Goal: Find specific page/section: Locate item on page

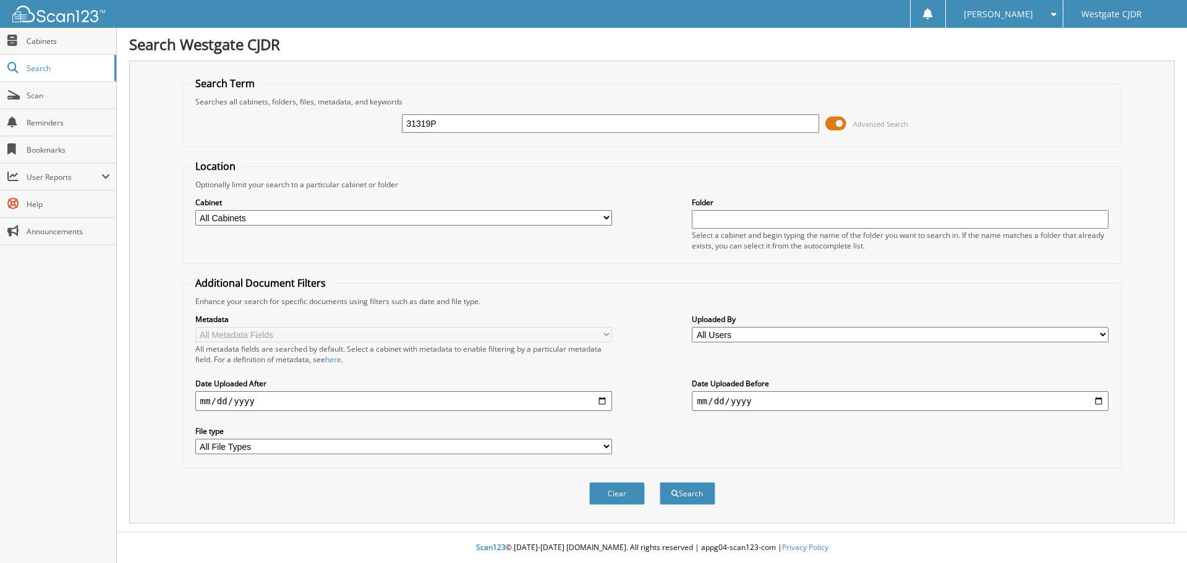
type input "31319P"
click at [660, 482] on button "Search" at bounding box center [688, 493] width 56 height 23
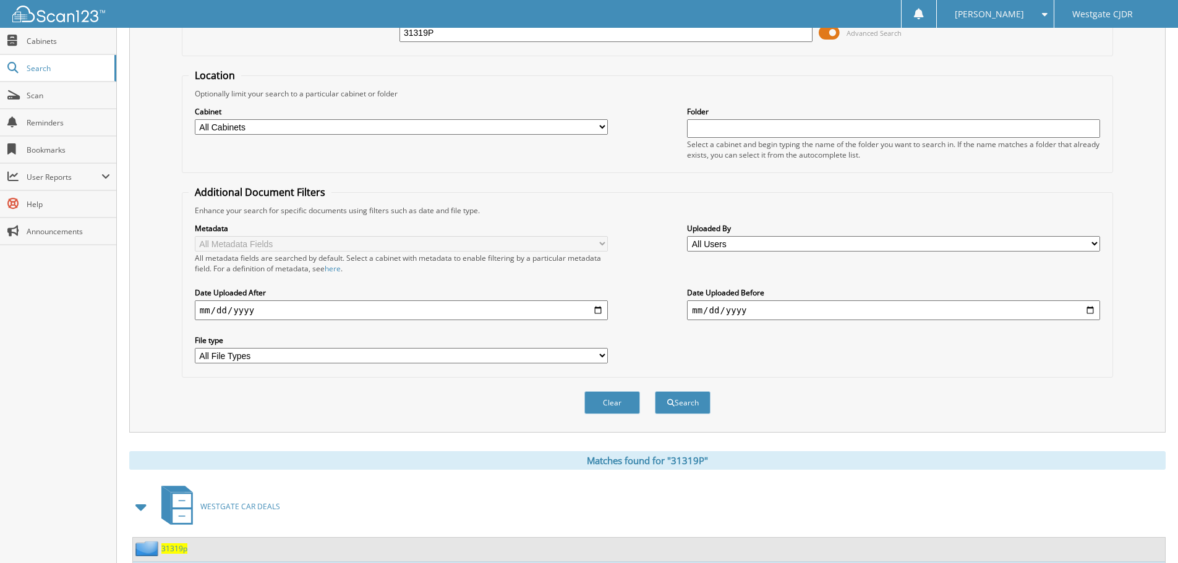
scroll to position [176, 0]
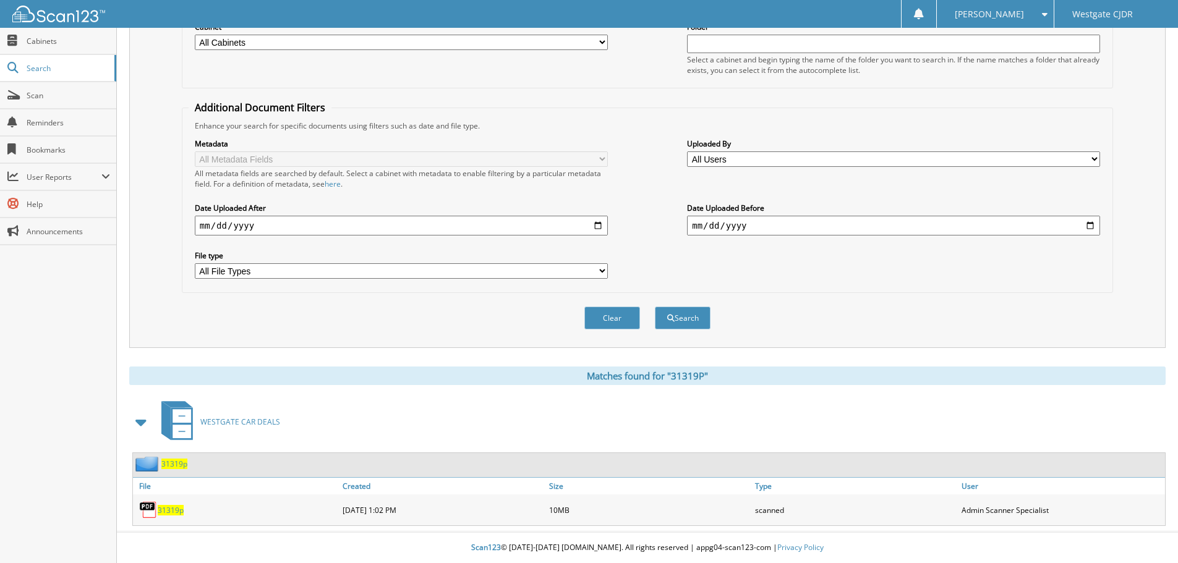
click at [168, 512] on span "31319p" at bounding box center [171, 510] width 26 height 11
